Goal: Manage account settings

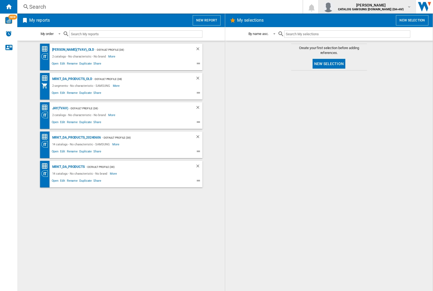
click at [334, 7] on img "button" at bounding box center [328, 6] width 11 height 11
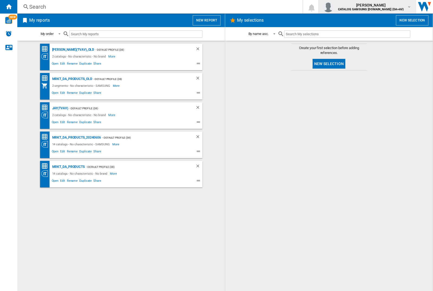
click at [334, 7] on img "button" at bounding box center [328, 6] width 11 height 11
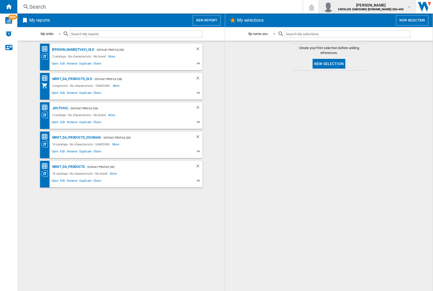
click at [334, 7] on img "button" at bounding box center [328, 6] width 11 height 11
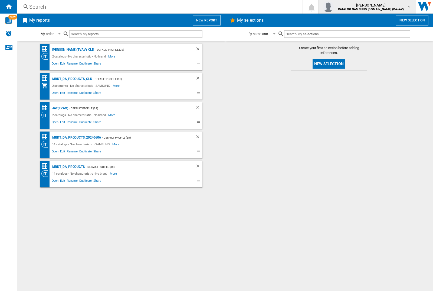
click at [334, 7] on img "button" at bounding box center [328, 6] width 11 height 11
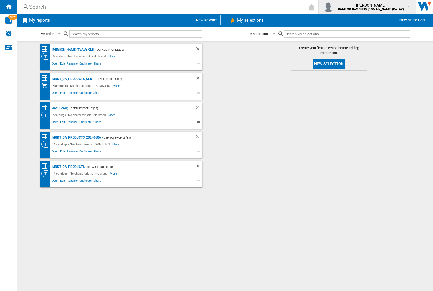
click at [334, 7] on img "button" at bounding box center [328, 6] width 11 height 11
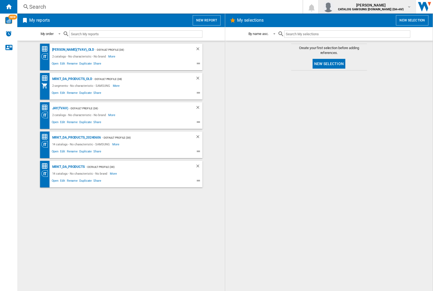
click at [334, 7] on img "button" at bounding box center [328, 6] width 11 height 11
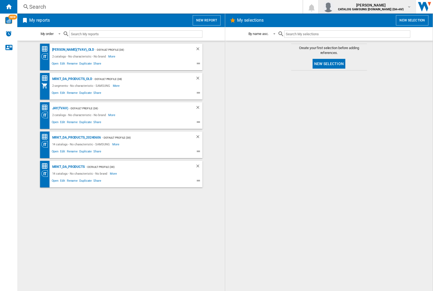
click at [334, 7] on img "button" at bounding box center [328, 6] width 11 height 11
